Goal: Task Accomplishment & Management: Use online tool/utility

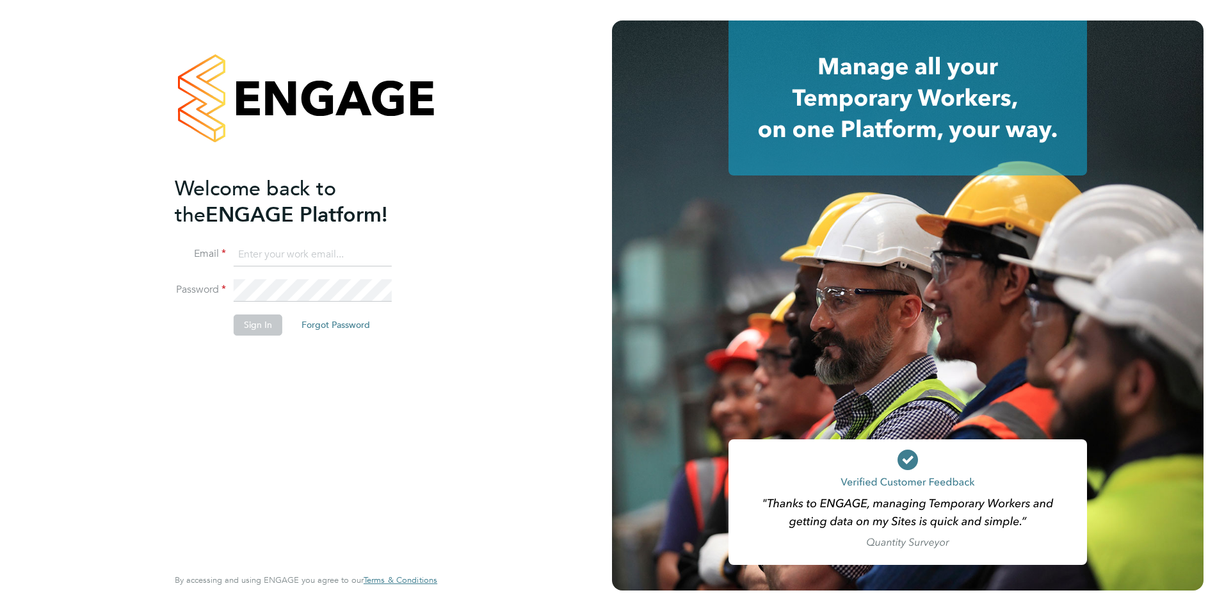
type input "suzi.swadling@bhafc.co.uk"
click at [253, 325] on button "Sign In" at bounding box center [258, 324] width 49 height 20
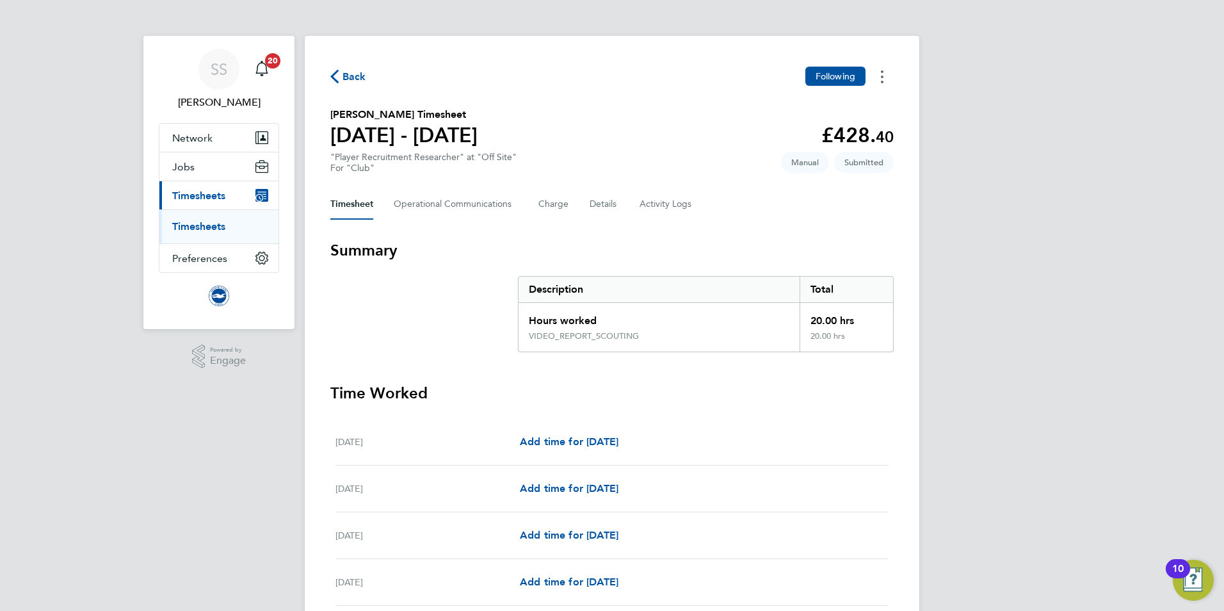
click at [878, 76] on button "Timesheets Menu" at bounding box center [882, 77] width 23 height 20
click at [355, 79] on span "Back" at bounding box center [354, 76] width 24 height 15
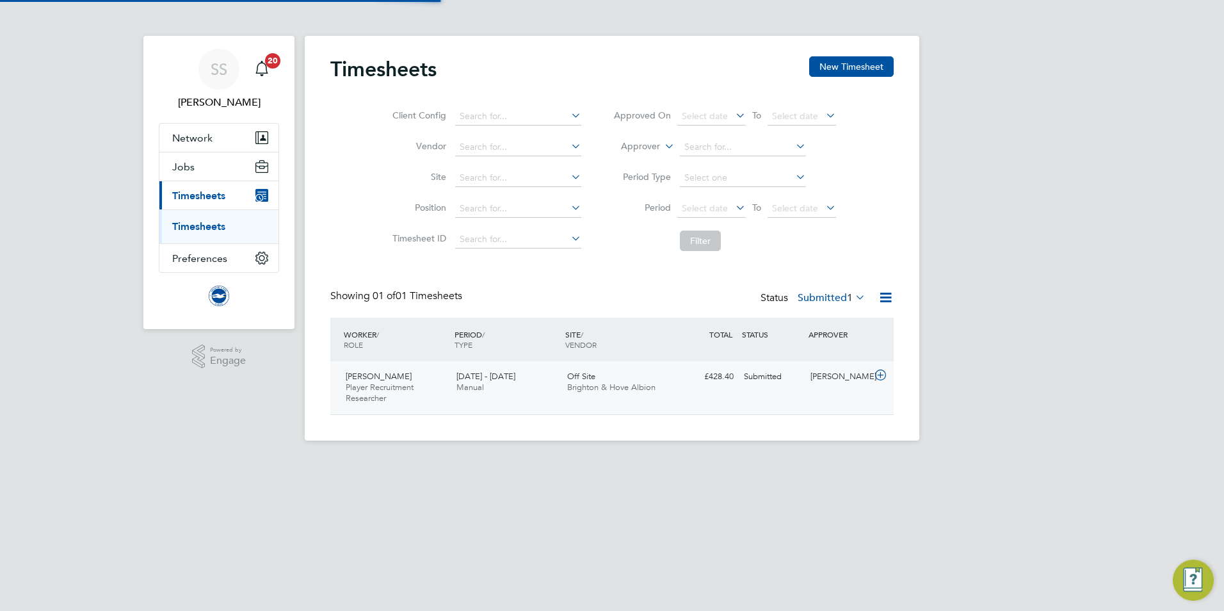
scroll to position [33, 111]
click at [880, 372] on icon at bounding box center [880, 375] width 16 height 10
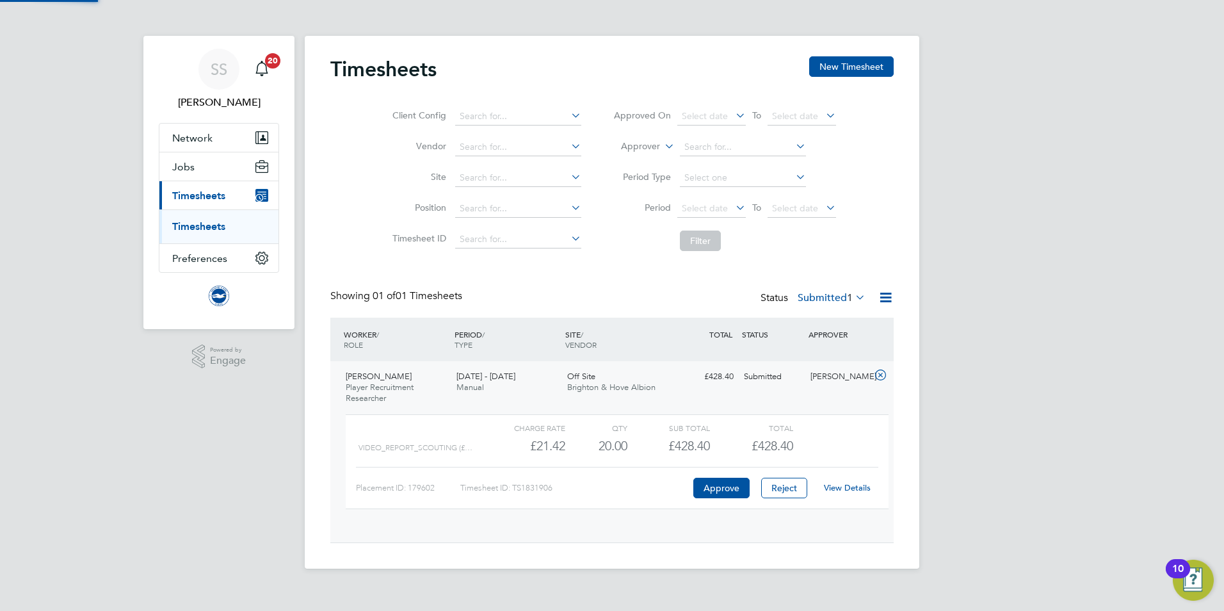
scroll to position [22, 125]
click at [719, 485] on button "Approve" at bounding box center [721, 488] width 56 height 20
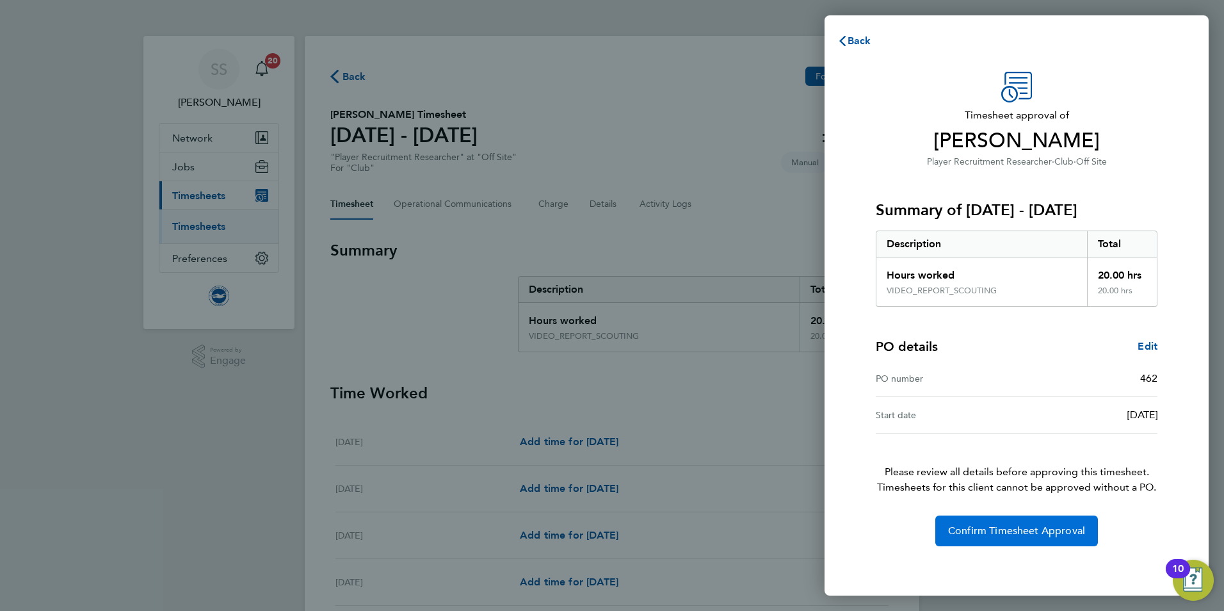
click at [1043, 534] on span "Confirm Timesheet Approval" at bounding box center [1016, 530] width 137 height 13
